Goal: Transaction & Acquisition: Purchase product/service

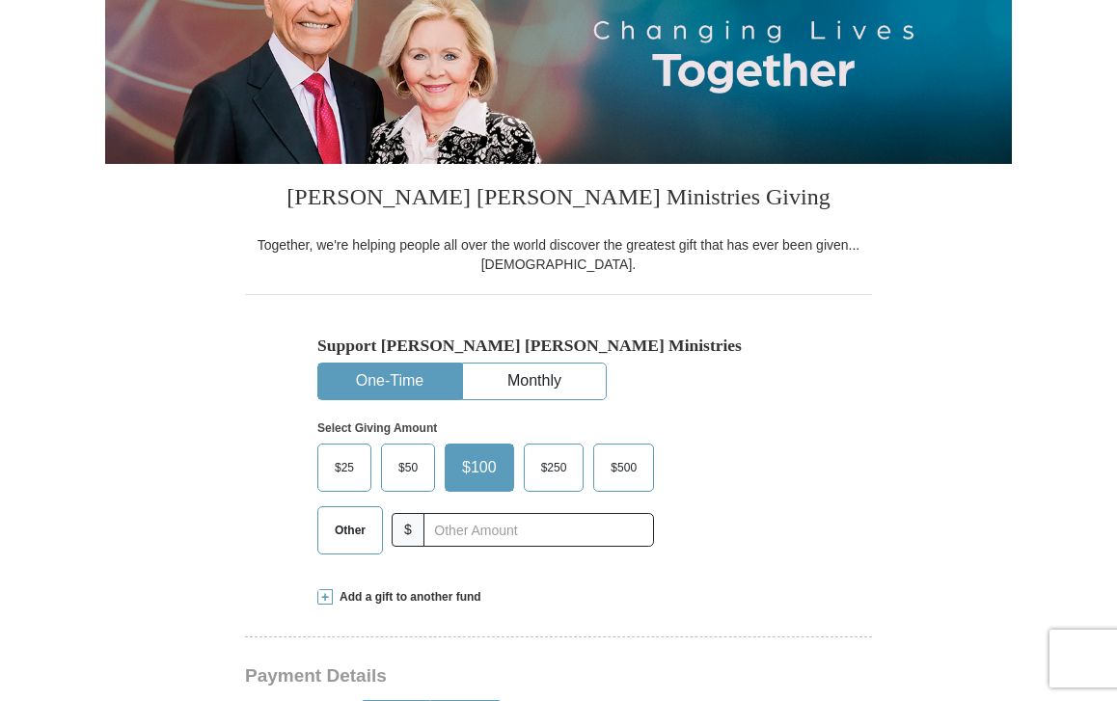
scroll to position [343, 0]
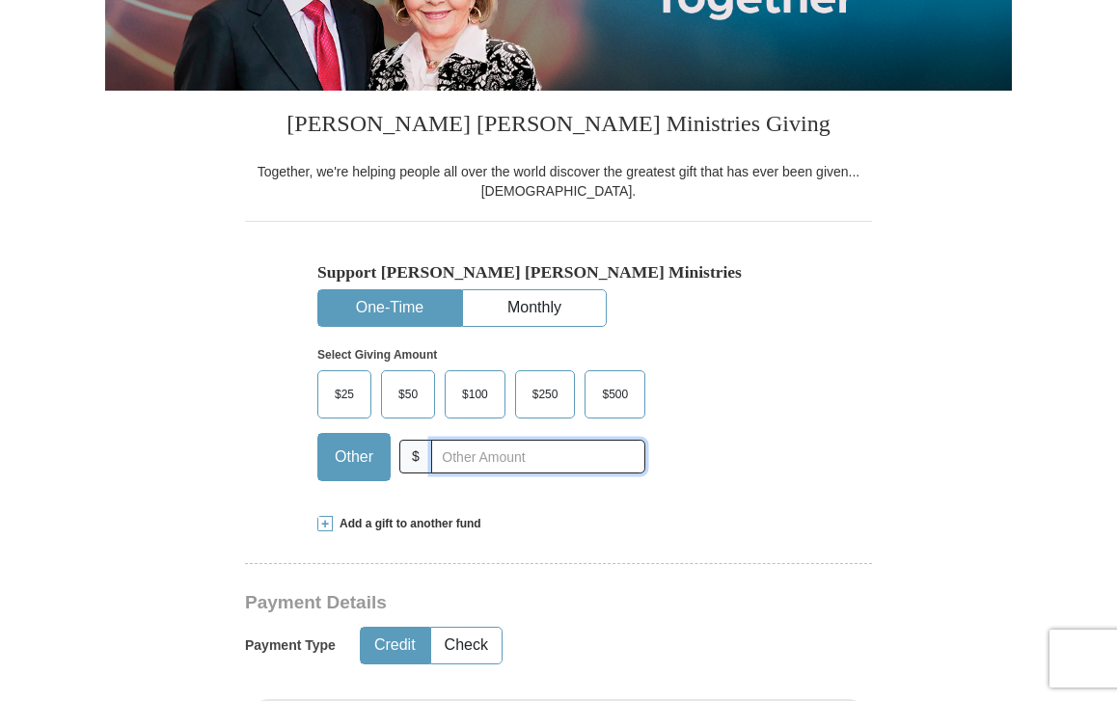
click at [450, 474] on input "text" at bounding box center [538, 457] width 214 height 34
type input "150.00"
click at [757, 414] on div "Select Giving Amount Amount must be a valid number The total gift cannot be les…" at bounding box center [558, 411] width 482 height 169
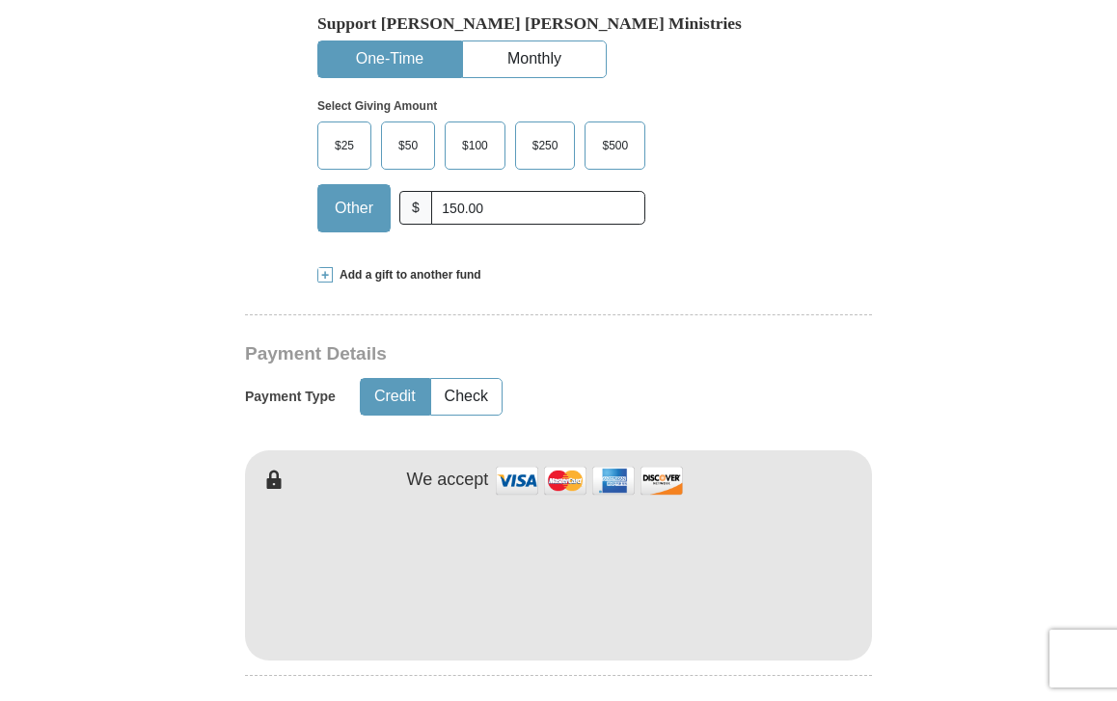
scroll to position [0, 0]
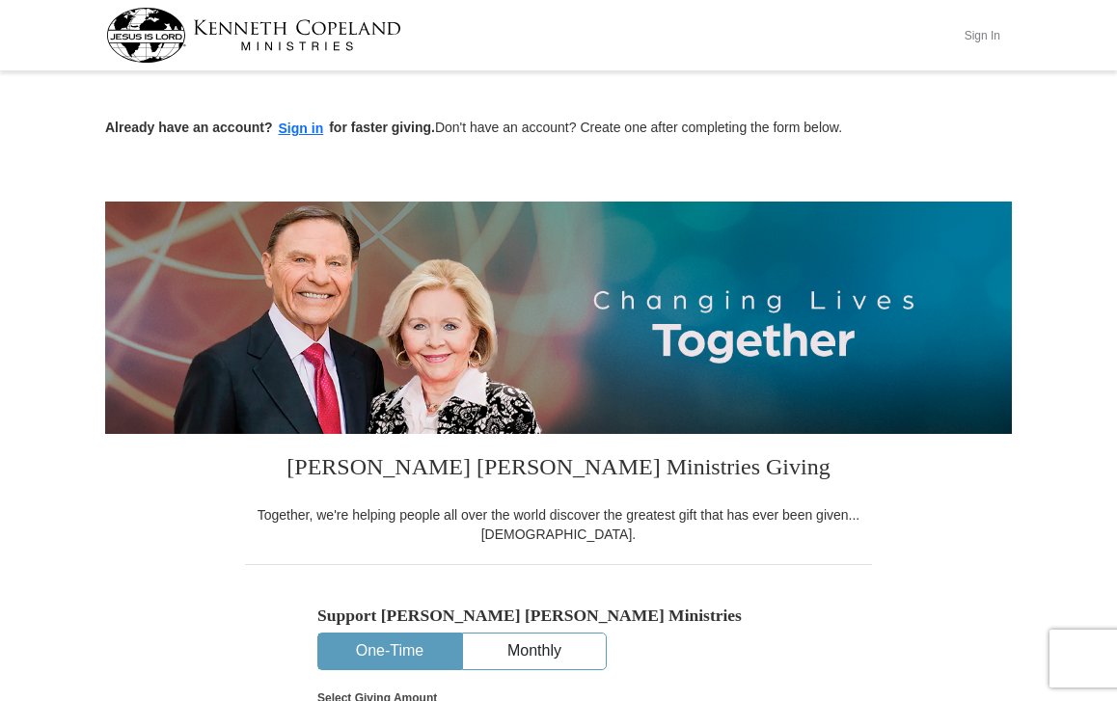
click at [978, 40] on button "Sign In" at bounding box center [982, 35] width 58 height 30
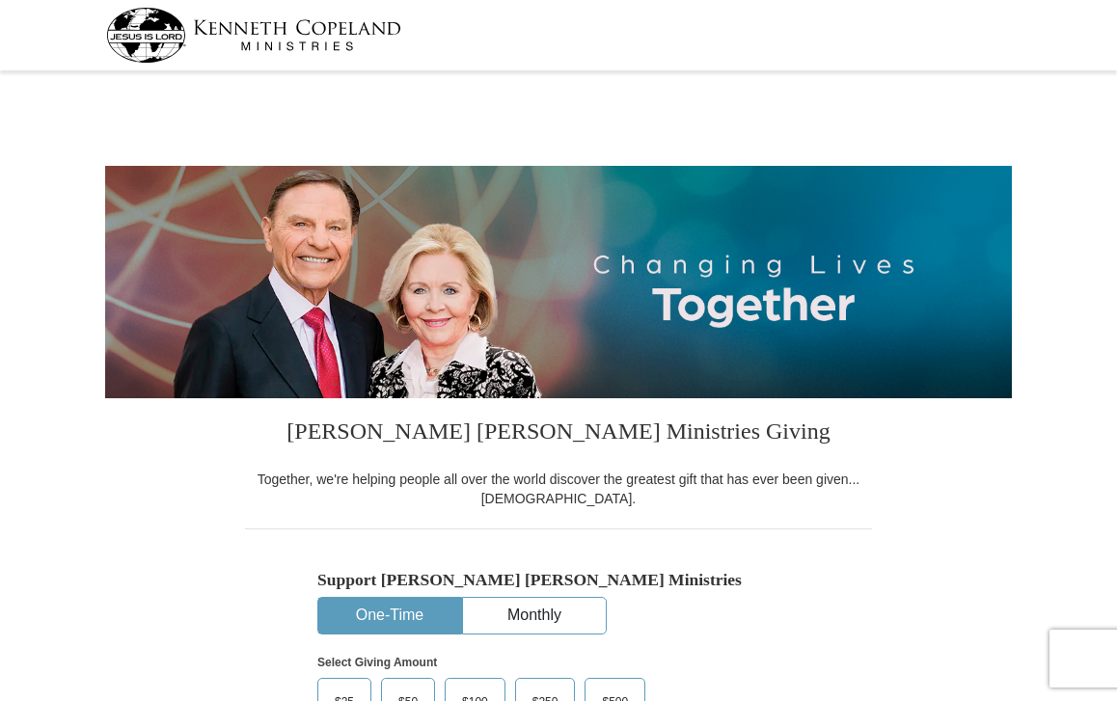
select select "TX"
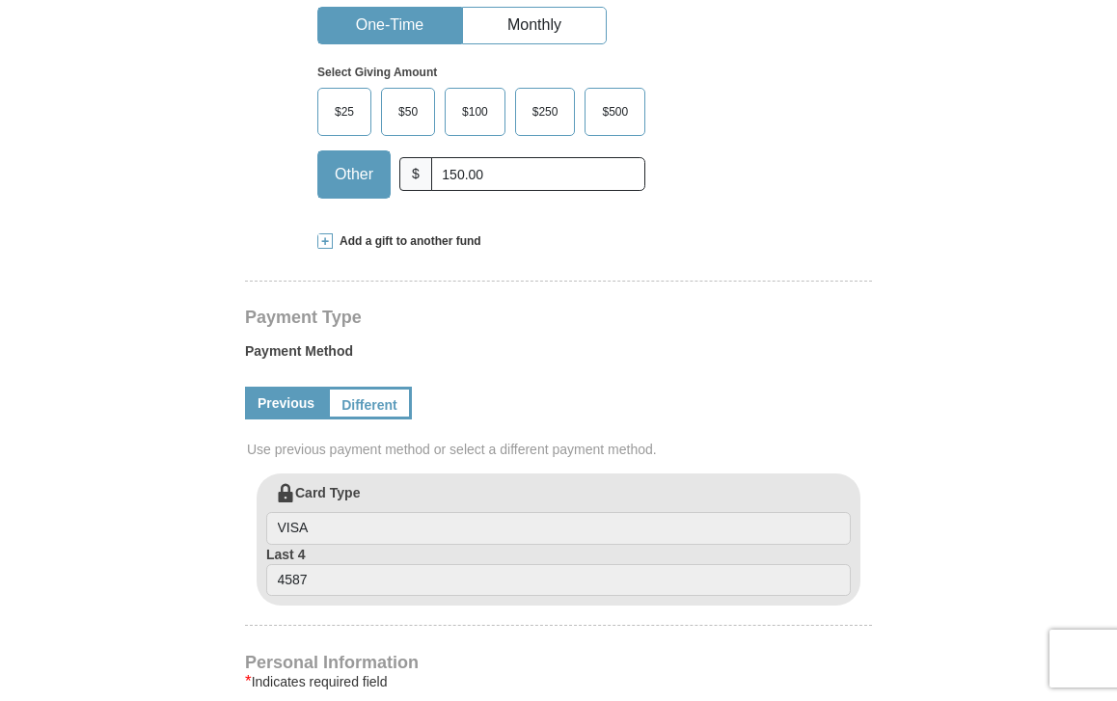
scroll to position [594, 0]
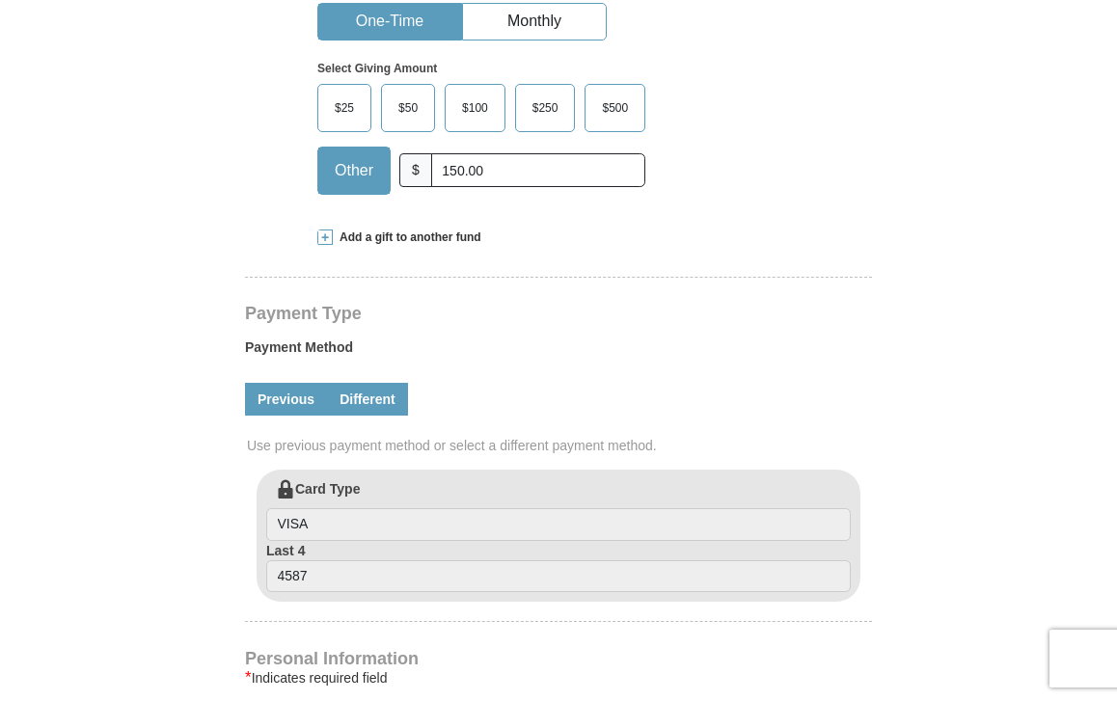
click at [402, 397] on link "Different" at bounding box center [367, 399] width 81 height 33
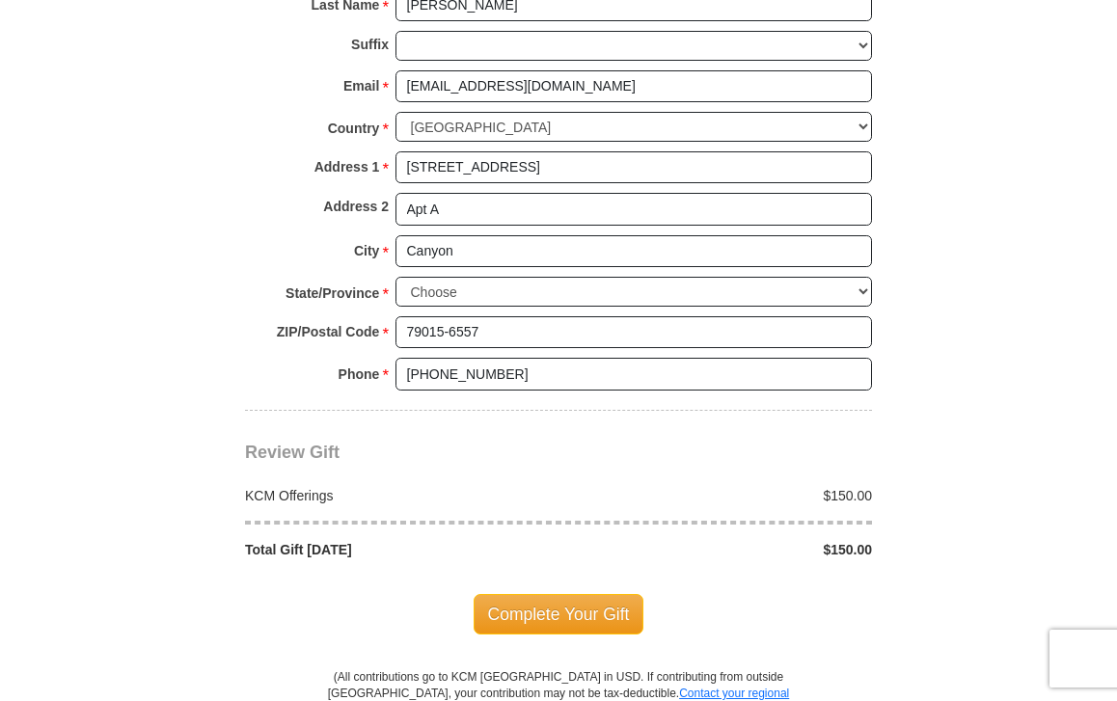
scroll to position [1609, 0]
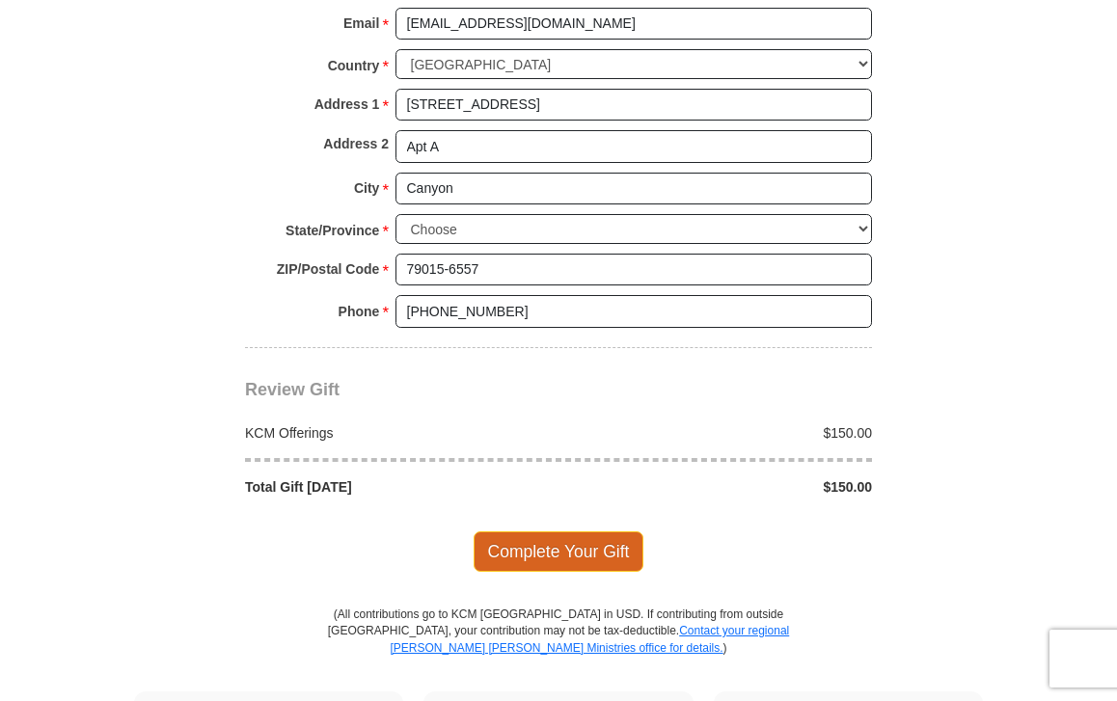
click at [609, 531] on span "Complete Your Gift" at bounding box center [559, 551] width 171 height 41
